Goal: Navigation & Orientation: Find specific page/section

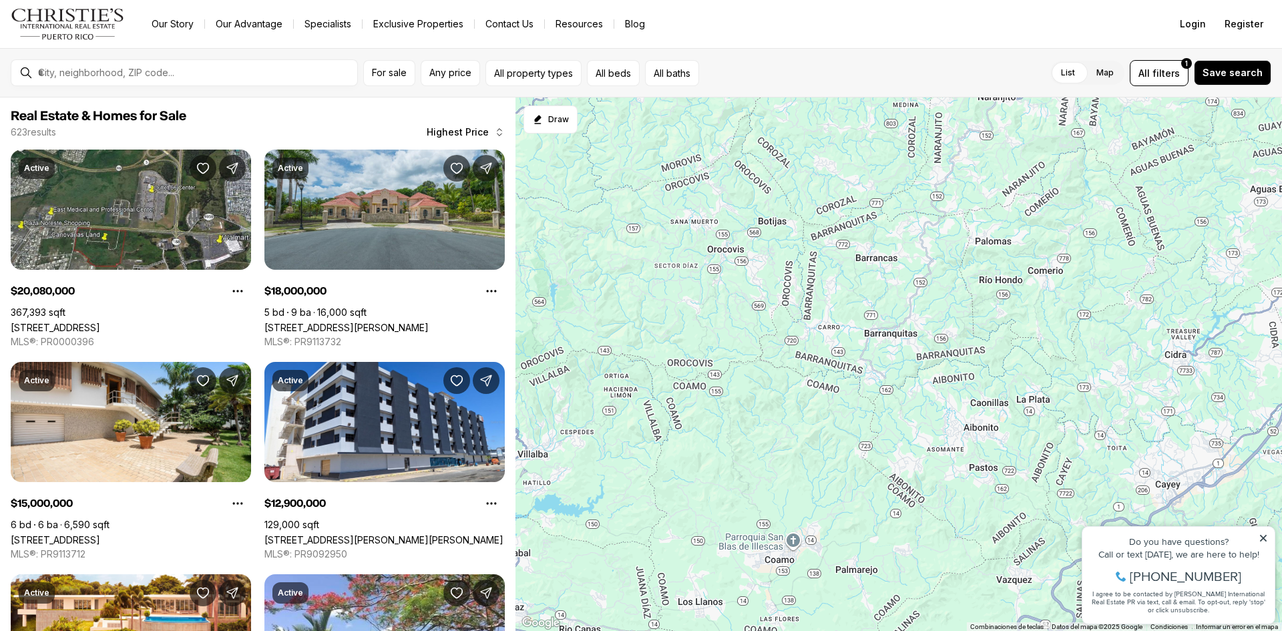
drag, startPoint x: 698, startPoint y: 525, endPoint x: 1190, endPoint y: -58, distance: 762.7
click at [1190, 0] on html "Go to: Homepage Our Story Our Advantage Specialists Exclusive Properties Contac…" at bounding box center [641, 315] width 1282 height 631
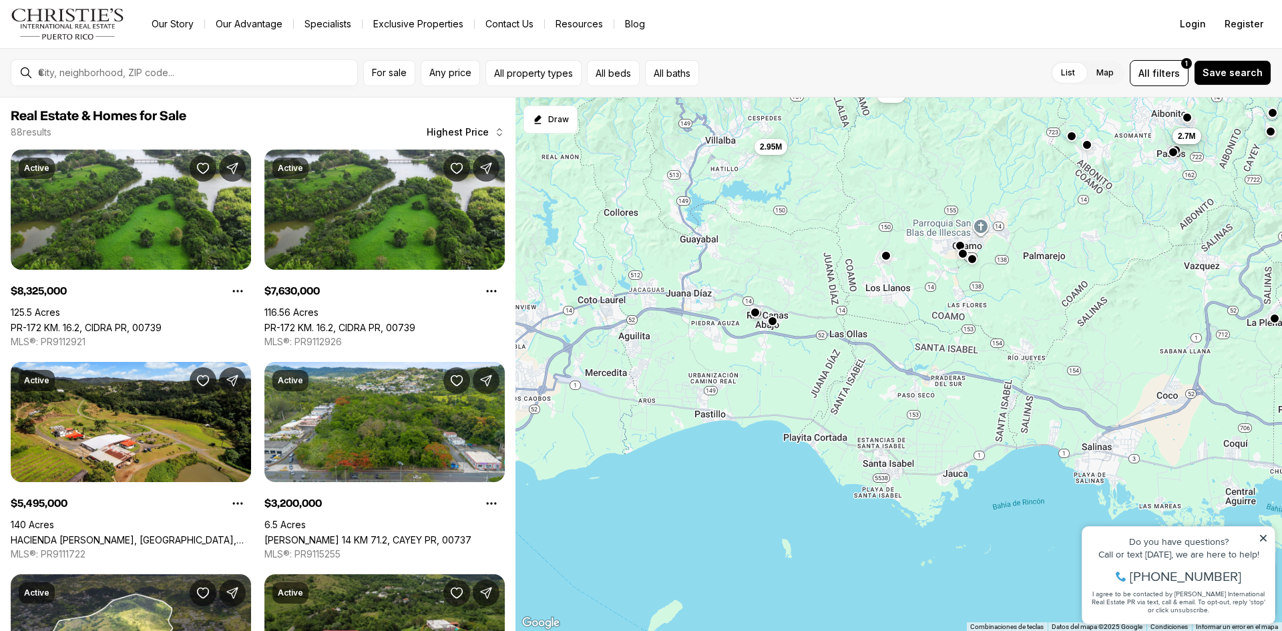
drag, startPoint x: 669, startPoint y: 553, endPoint x: 854, endPoint y: 206, distance: 394.2
click at [854, 206] on div "8.33M 1.95M 2M 2M 3M 3.2M 5.5M 7.63M 2.95M 2.7M 2.7M 1.8M" at bounding box center [898, 364] width 766 height 534
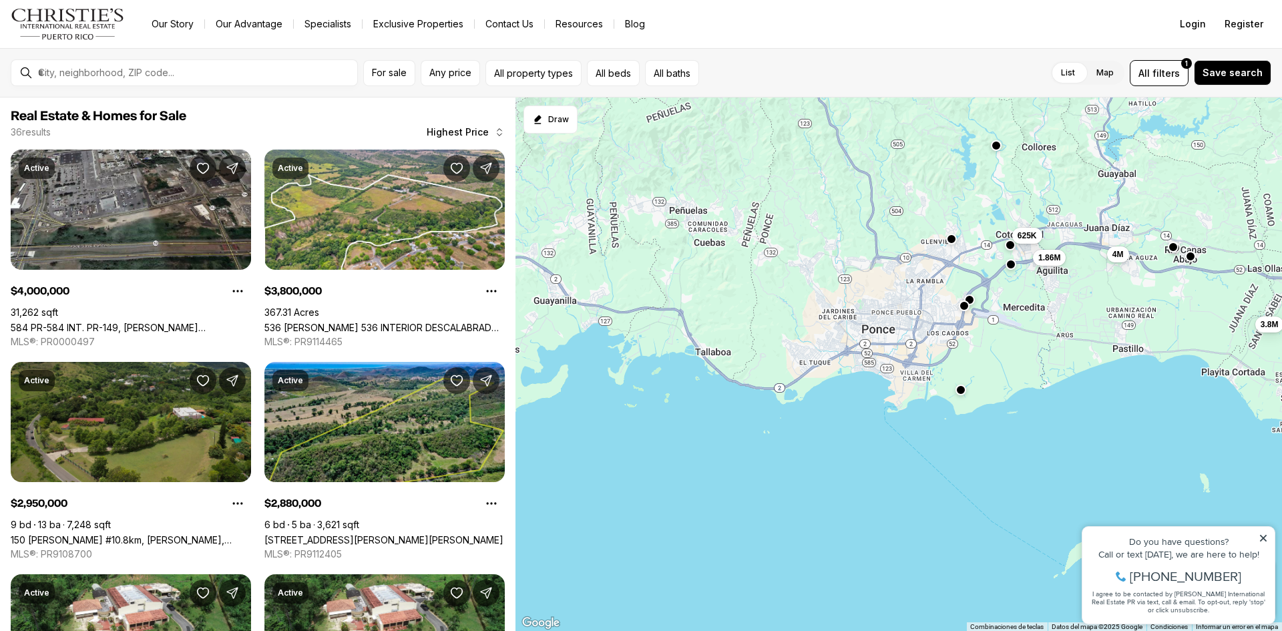
drag, startPoint x: 662, startPoint y: 424, endPoint x: 1081, endPoint y: 357, distance: 424.5
click at [1081, 357] on div "790K 2.95M 2.7M 2.7M 1.15M 850K 4M 3.8M 2.88M 1.86M 799K 625K" at bounding box center [898, 364] width 766 height 534
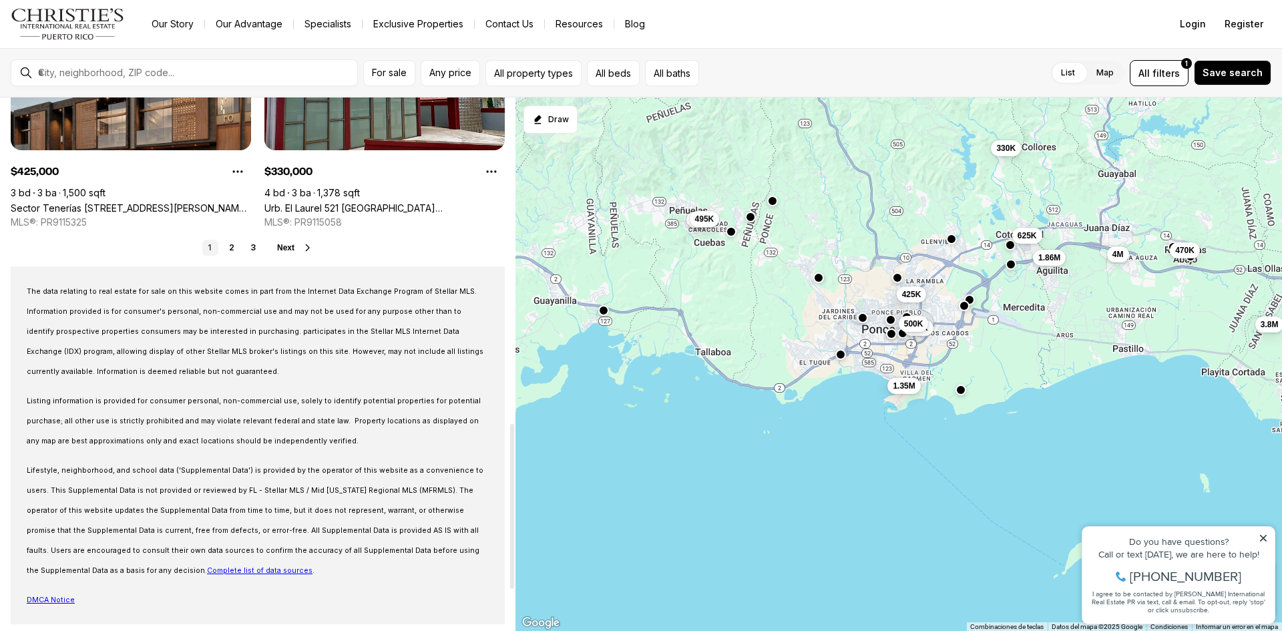
scroll to position [1185, 0]
